Goal: Task Accomplishment & Management: Manage account settings

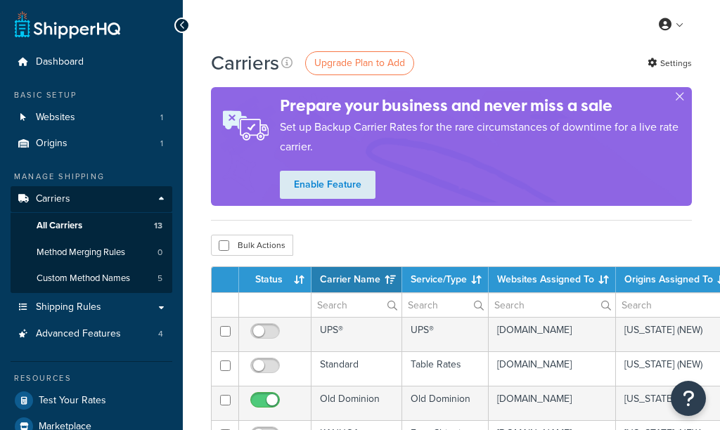
select select "15"
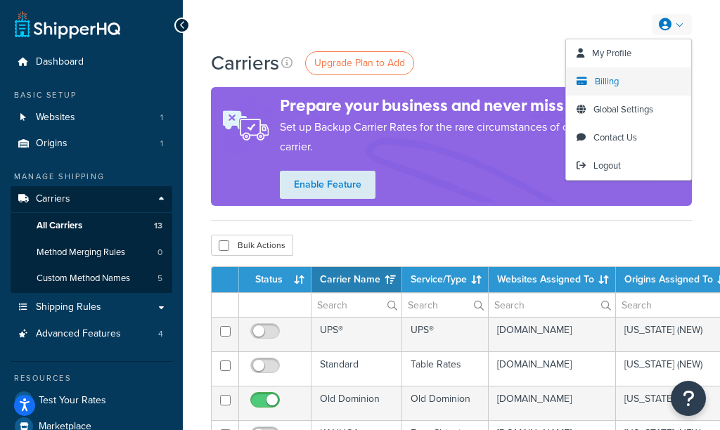
click at [623, 85] on link "Billing" at bounding box center [628, 81] width 125 height 28
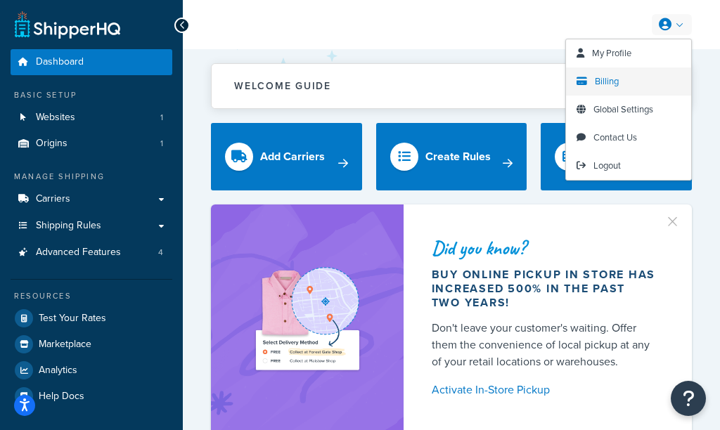
click at [608, 89] on link "Billing" at bounding box center [628, 81] width 125 height 28
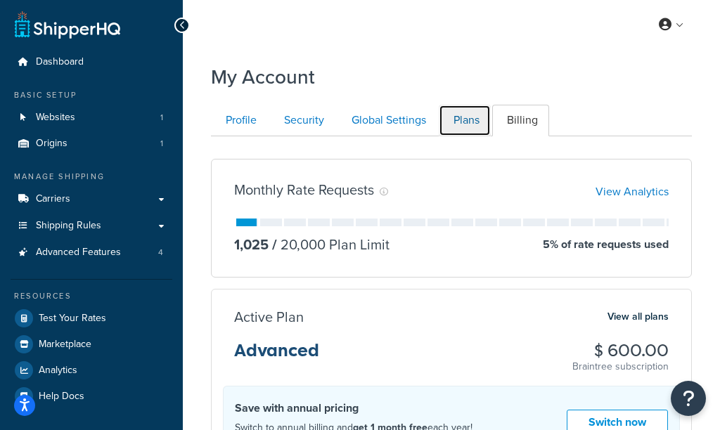
click at [469, 127] on link "Plans" at bounding box center [465, 121] width 52 height 32
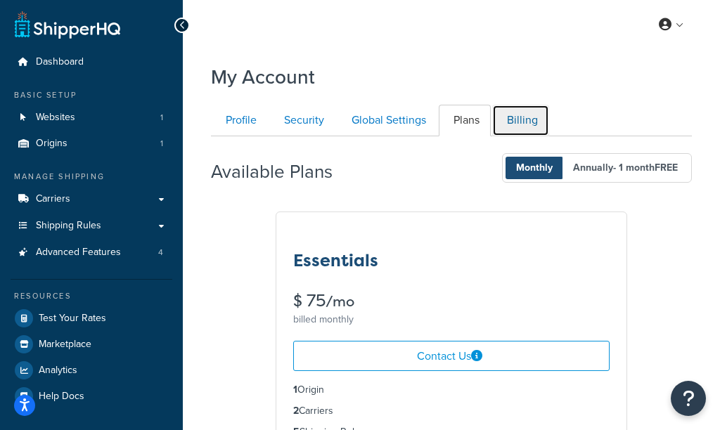
click at [505, 124] on link "Billing" at bounding box center [520, 121] width 57 height 32
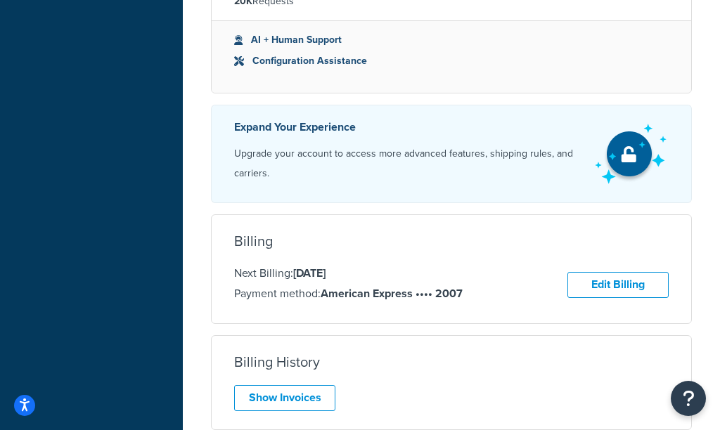
scroll to position [585, 0]
